Goal: Information Seeking & Learning: Learn about a topic

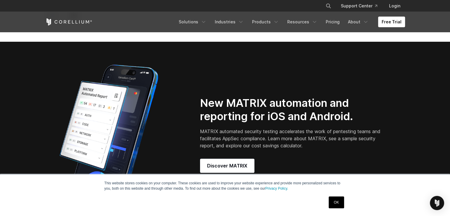
scroll to position [473, 0]
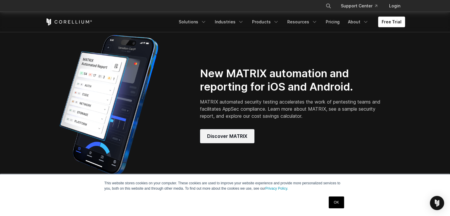
click at [240, 140] on span "Discover MATRIX" at bounding box center [227, 135] width 40 height 7
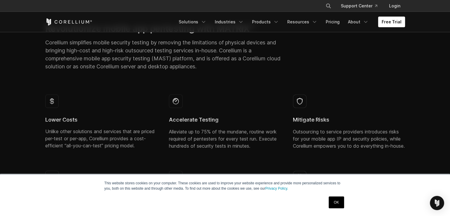
scroll to position [325, 0]
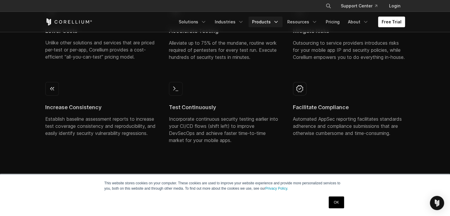
click at [259, 23] on link "Products" at bounding box center [265, 22] width 34 height 11
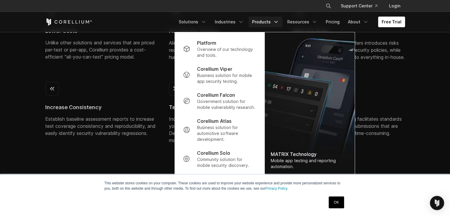
click at [297, 107] on img "Navigation Menu" at bounding box center [309, 103] width 90 height 143
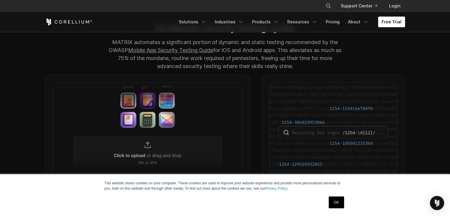
scroll to position [532, 0]
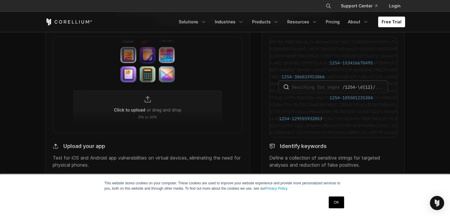
click at [176, 125] on img at bounding box center [148, 85] width 190 height 96
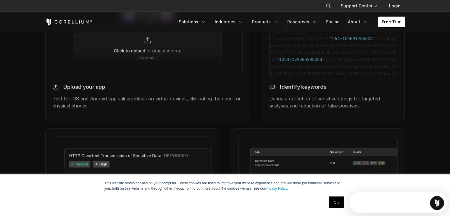
scroll to position [0, 0]
